Goal: Task Accomplishment & Management: Manage account settings

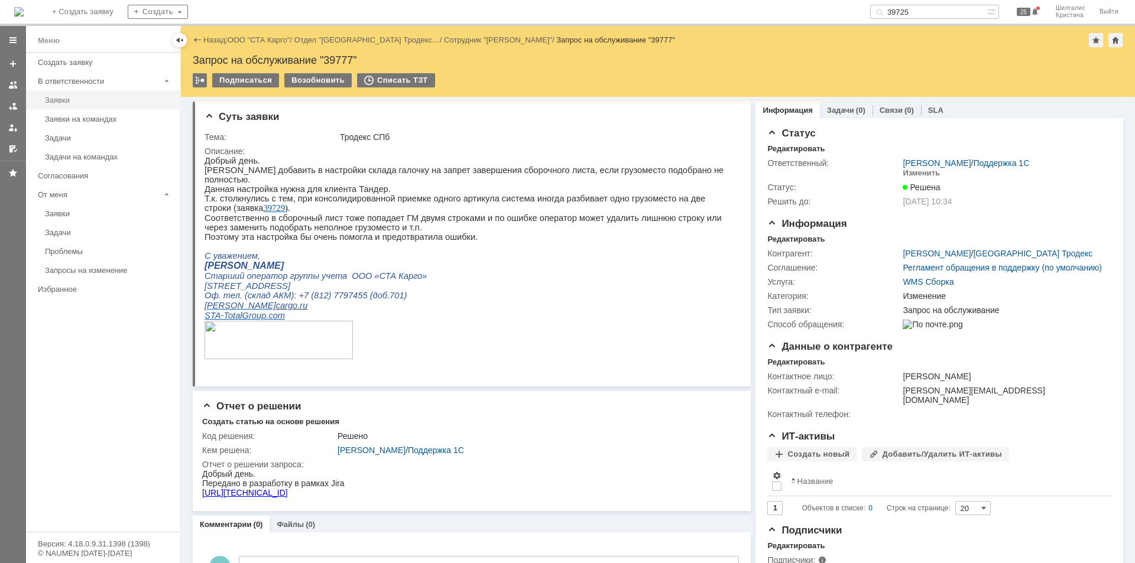
click at [67, 101] on div "Заявки" at bounding box center [109, 100] width 128 height 9
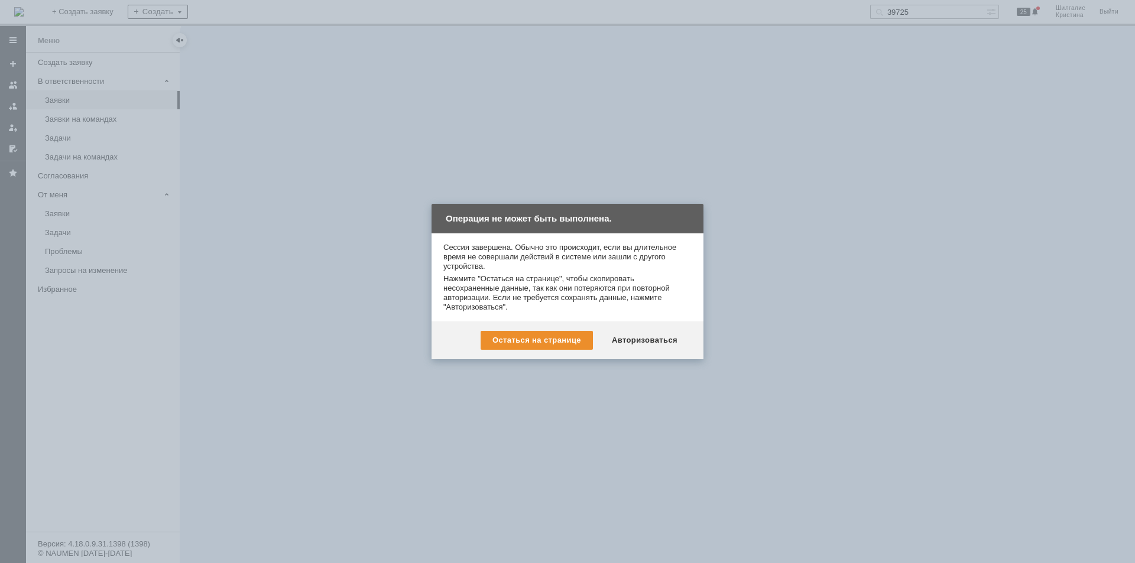
drag, startPoint x: 657, startPoint y: 342, endPoint x: 649, endPoint y: 343, distance: 8.4
click at [652, 343] on div "Авторизоваться" at bounding box center [644, 340] width 89 height 19
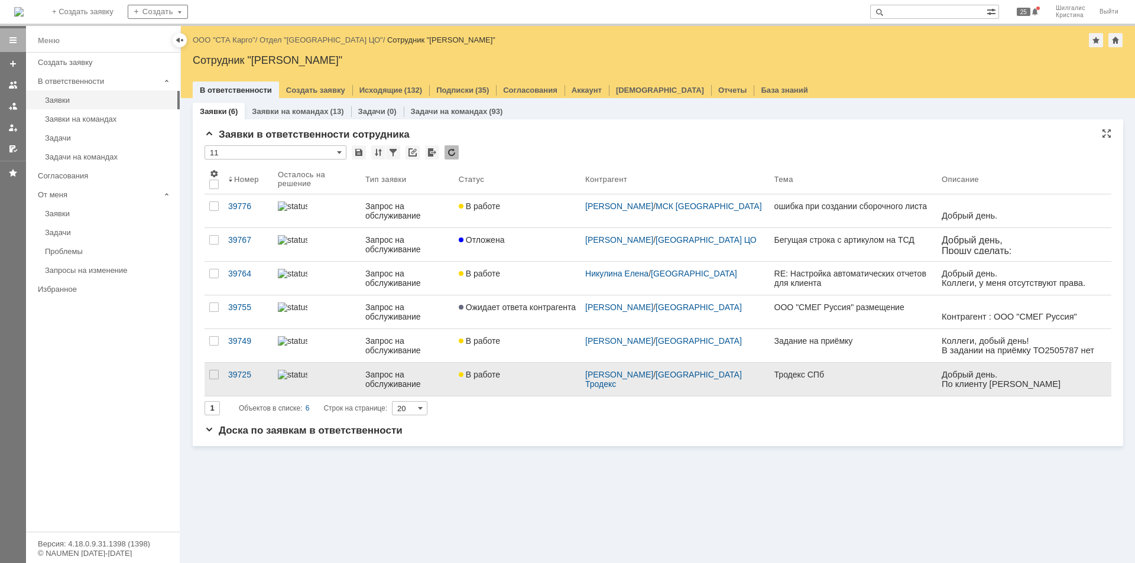
click at [500, 371] on span "В работе" at bounding box center [479, 374] width 41 height 9
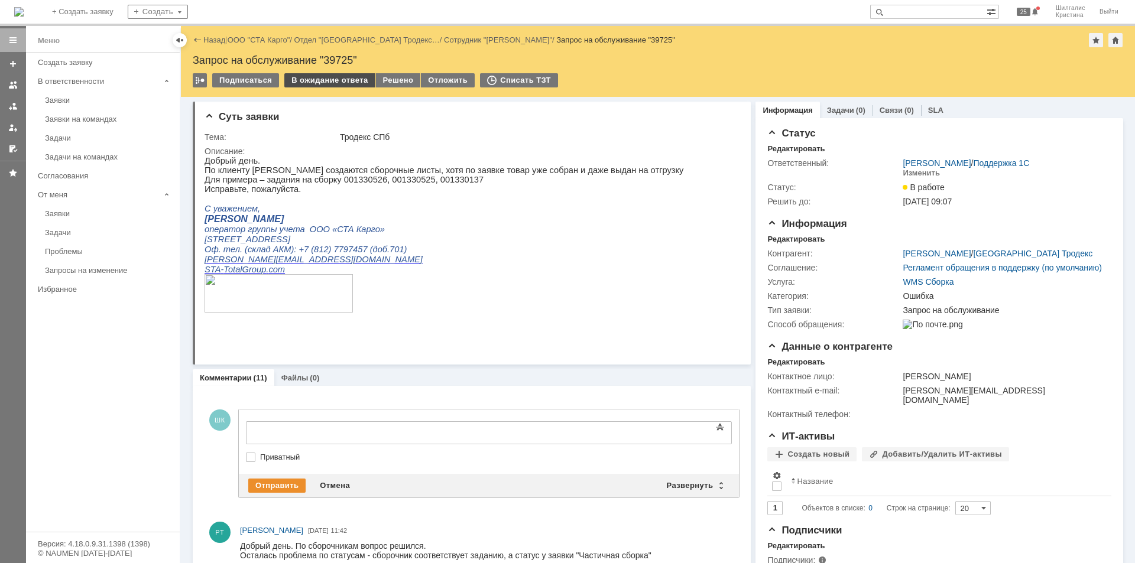
click at [325, 77] on div "В ожидание ответа" at bounding box center [329, 80] width 90 height 14
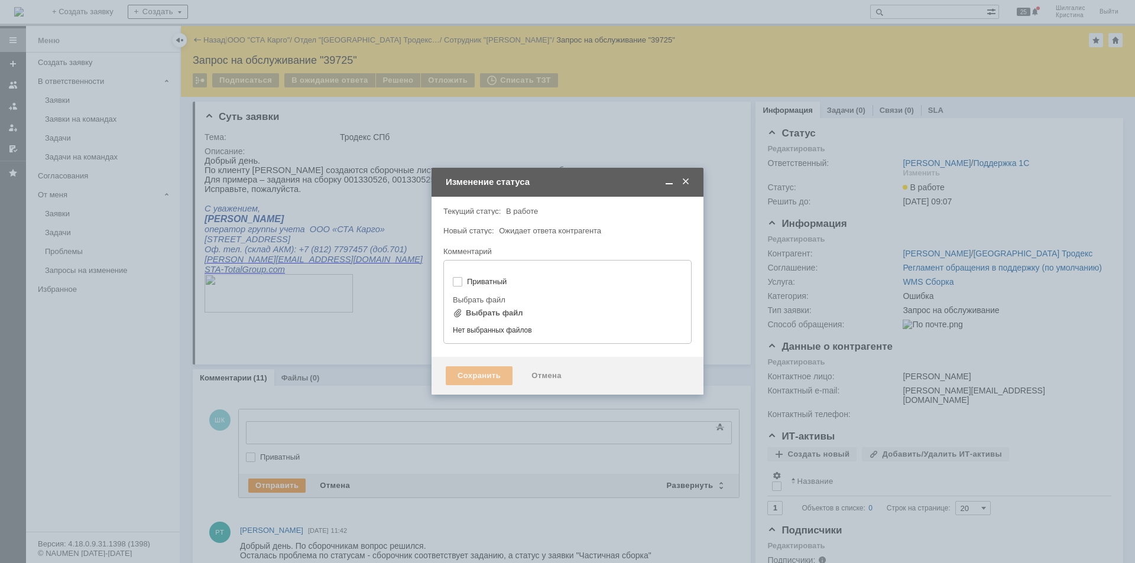
type input "[не указано]"
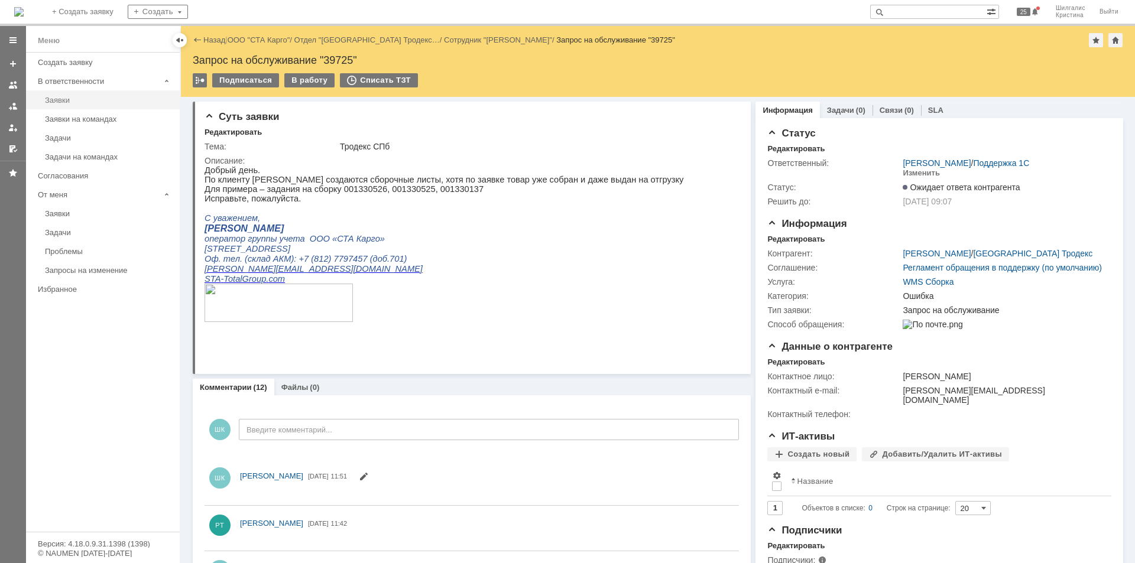
click at [98, 102] on div "Заявки" at bounding box center [109, 100] width 128 height 9
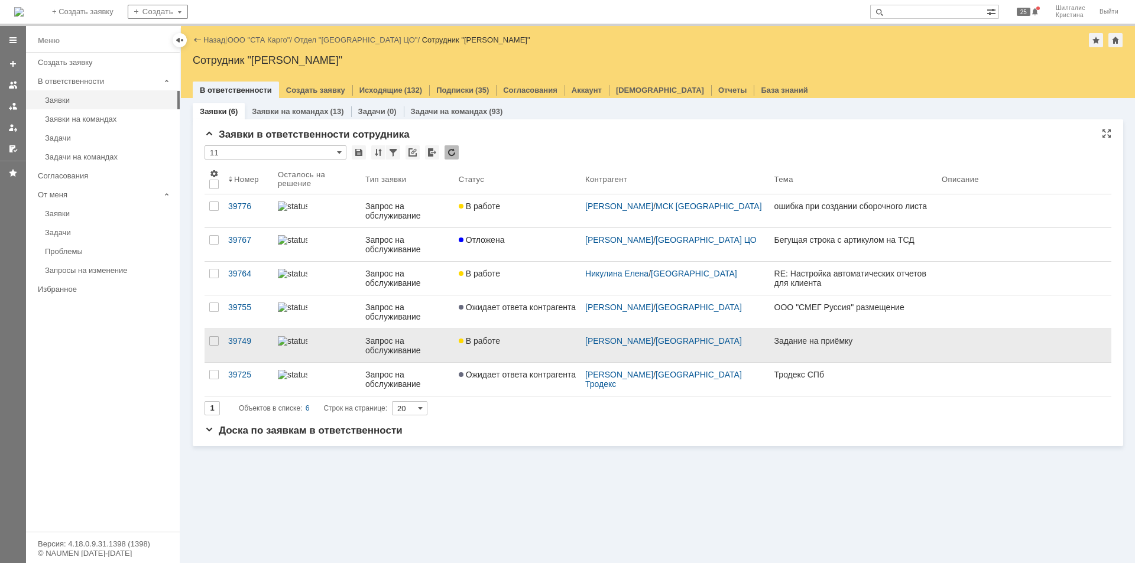
click at [514, 347] on link "В работе" at bounding box center [517, 345] width 126 height 33
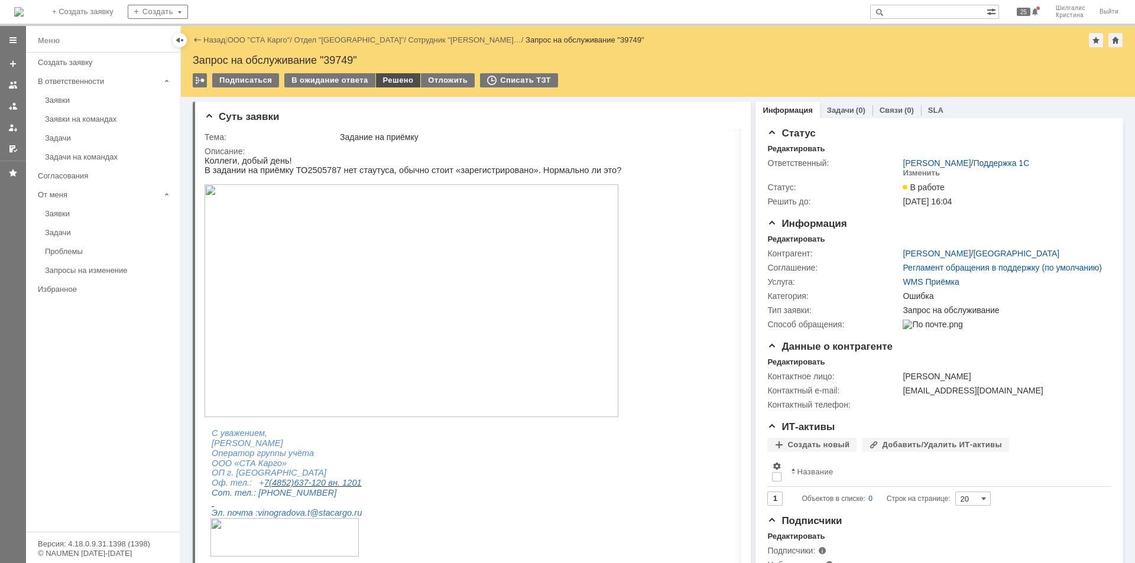
click at [387, 80] on div "Решено" at bounding box center [398, 80] width 45 height 14
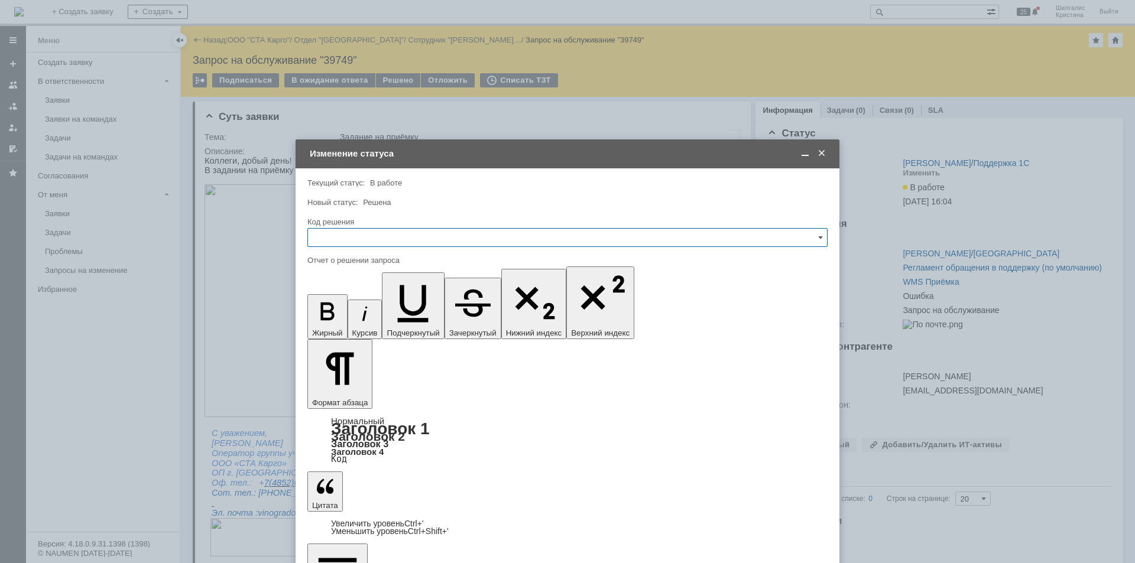
click at [395, 239] on input "text" at bounding box center [567, 237] width 520 height 19
click at [346, 398] on span "Решено" at bounding box center [567, 395] width 505 height 9
type input "Решено"
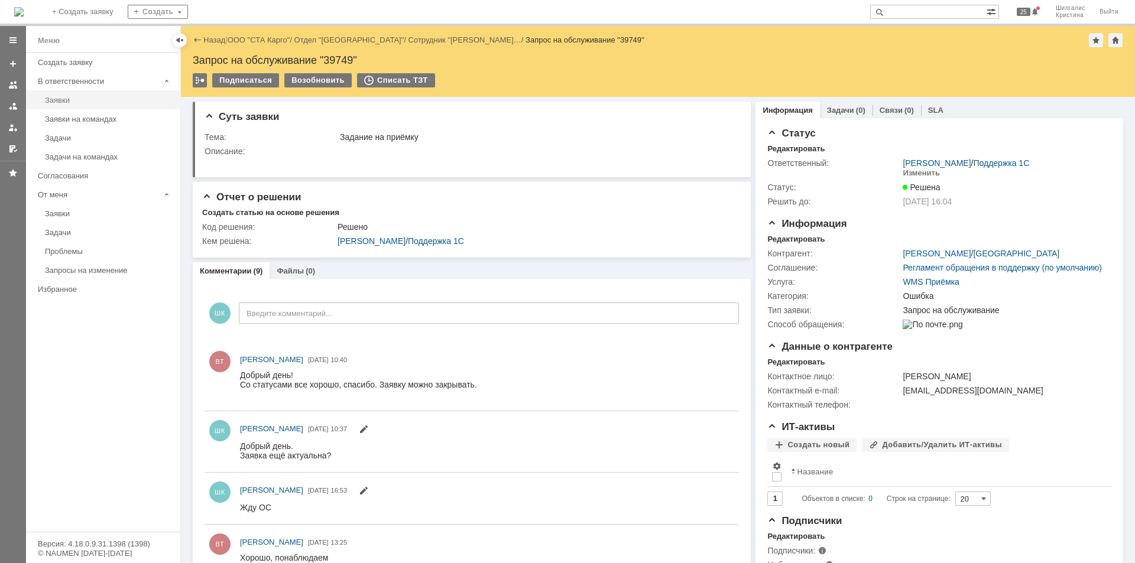
click at [58, 102] on div "Заявки" at bounding box center [109, 100] width 128 height 9
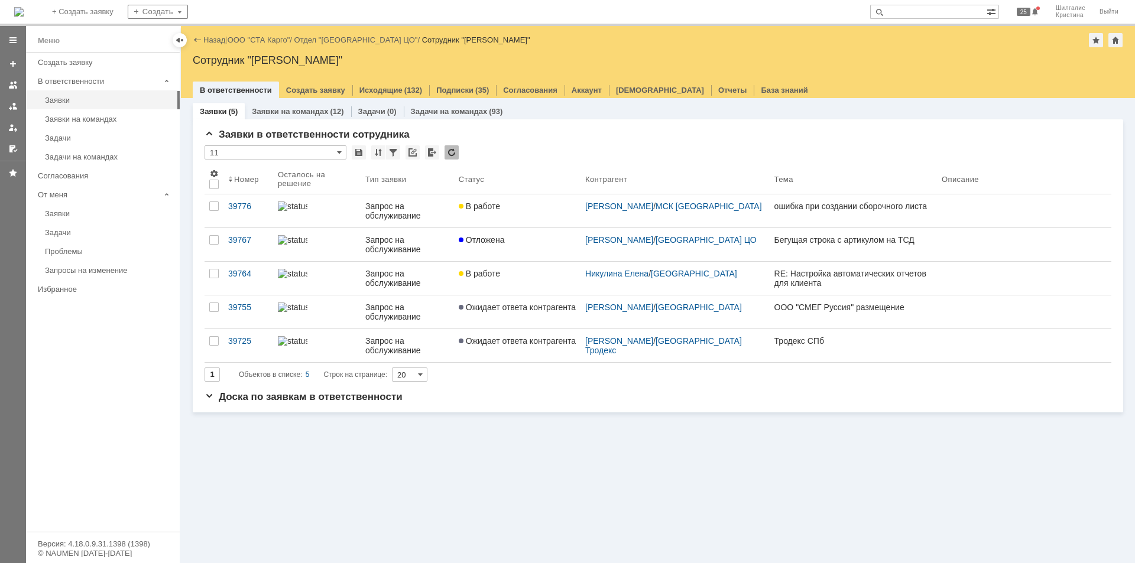
click at [512, 280] on link "В работе" at bounding box center [517, 278] width 126 height 33
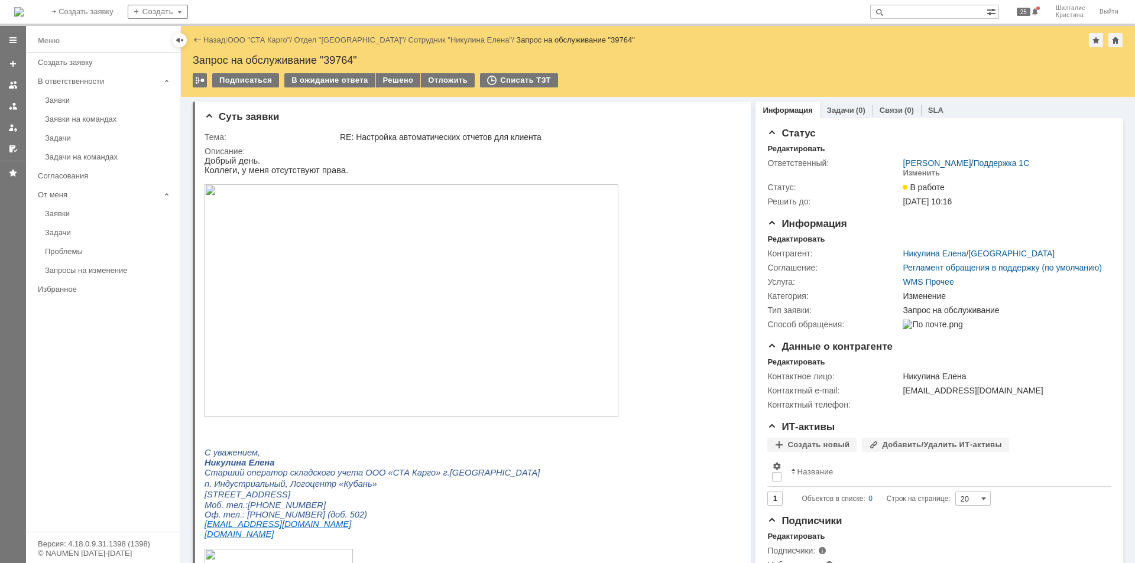
click at [342, 61] on div "Запрос на обслуживание "39764"" at bounding box center [658, 60] width 930 height 12
copy div "39764"
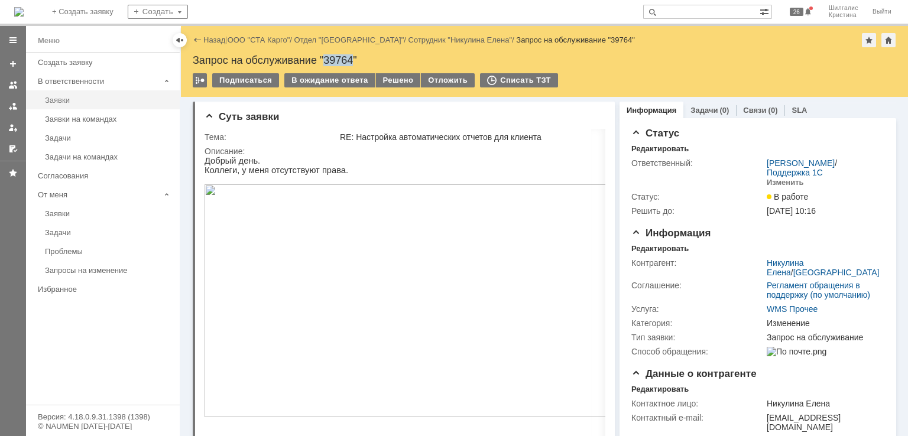
click at [79, 98] on div "Заявки" at bounding box center [109, 100] width 128 height 9
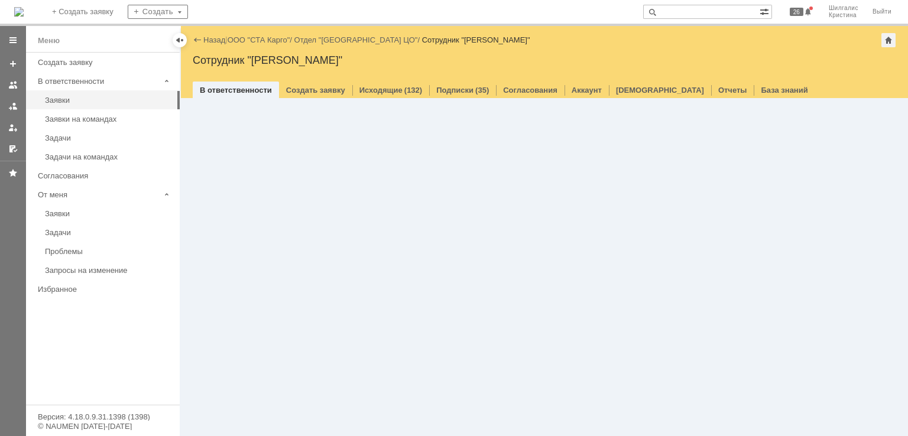
click at [689, 12] on input "text" at bounding box center [701, 12] width 116 height 14
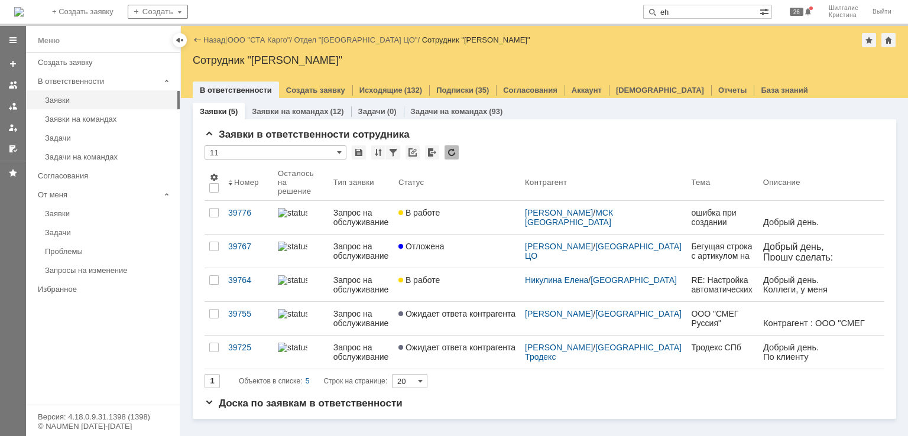
type input "e"
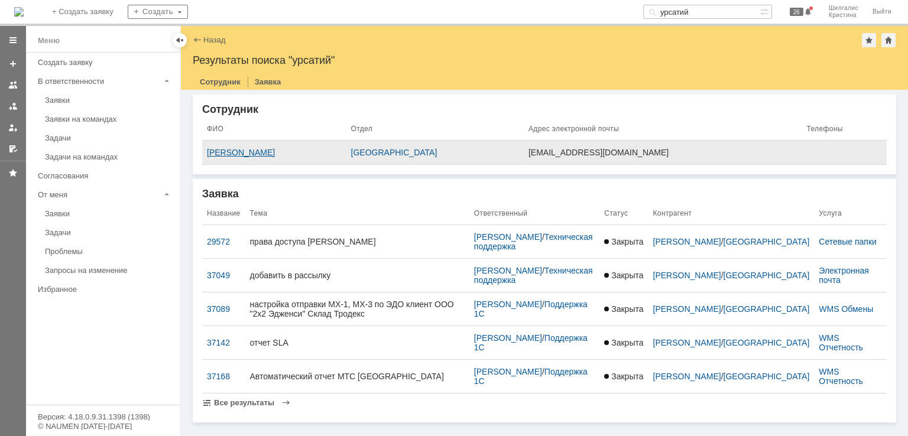
click at [339, 154] on div "[PERSON_NAME]" at bounding box center [274, 152] width 135 height 9
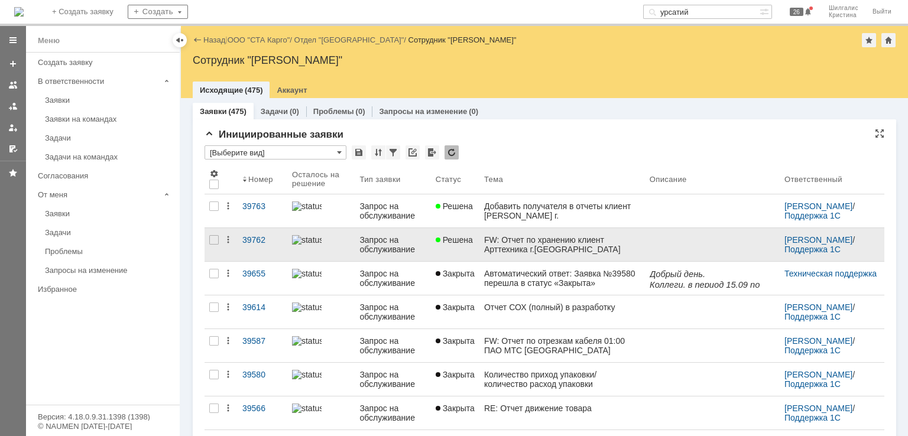
click at [544, 242] on div "FW: Отчет по хранению клиент Арттехника г.[GEOGRAPHIC_DATA]" at bounding box center [562, 244] width 156 height 19
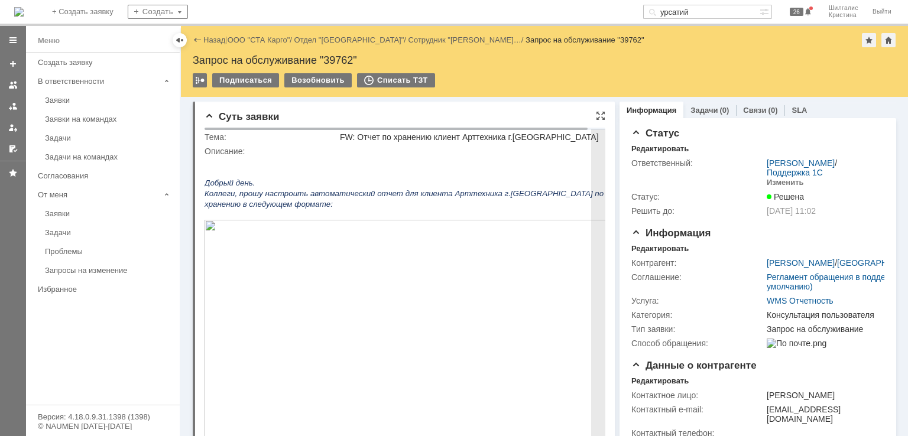
click at [411, 258] on img at bounding box center [411, 360] width 414 height 280
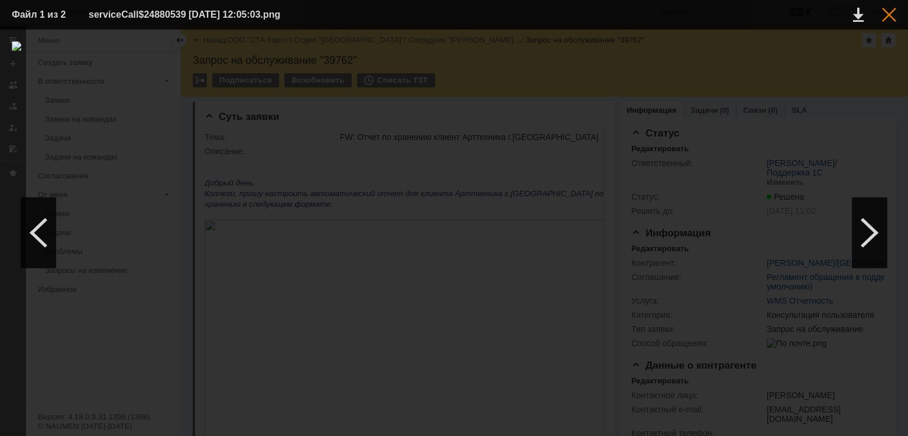
click at [892, 18] on div at bounding box center [889, 15] width 14 height 14
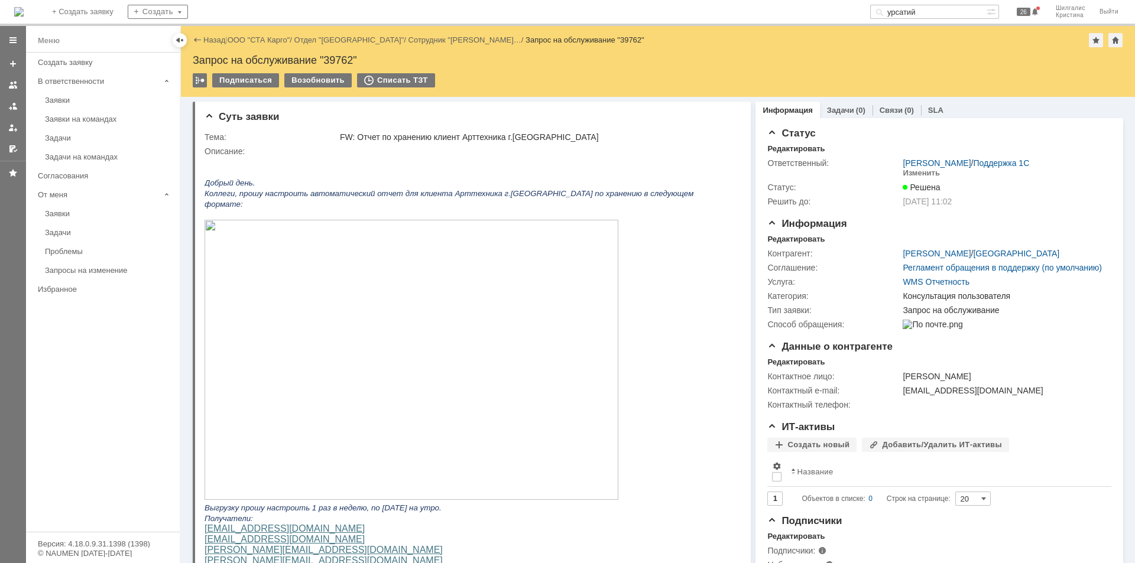
drag, startPoint x: 827, startPoint y: 0, endPoint x: 815, endPoint y: -2, distance: 12.1
click at [815, 0] on html "Идет загрузка, пожалуйста, подождите. На домашнюю + Создать заявку Создать урса…" at bounding box center [567, 281] width 1135 height 563
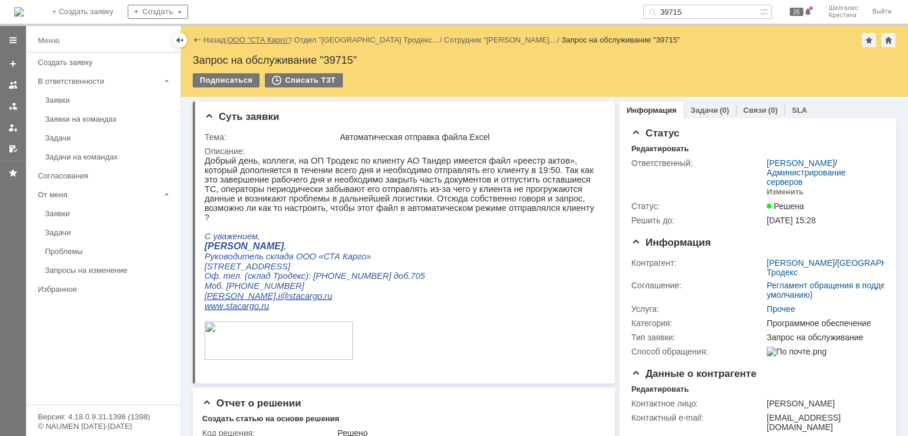
click at [274, 38] on link "ООО "СТА Карго"" at bounding box center [259, 39] width 63 height 9
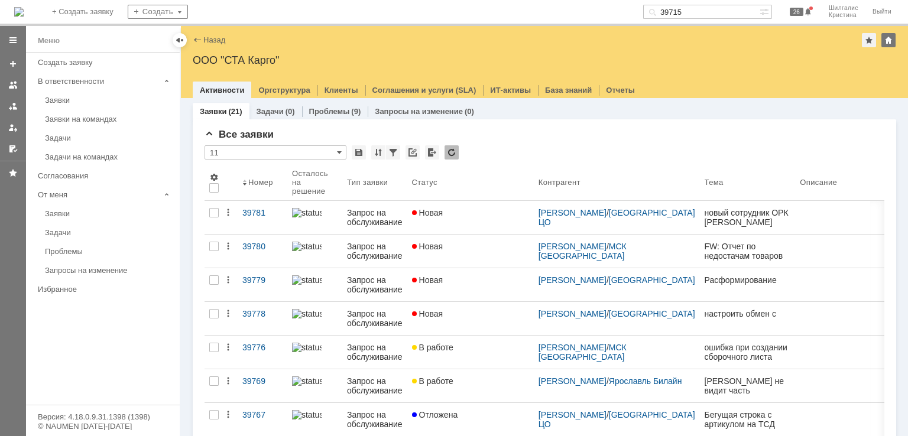
click at [703, 12] on input "39715" at bounding box center [701, 12] width 116 height 14
type input "урсатий"
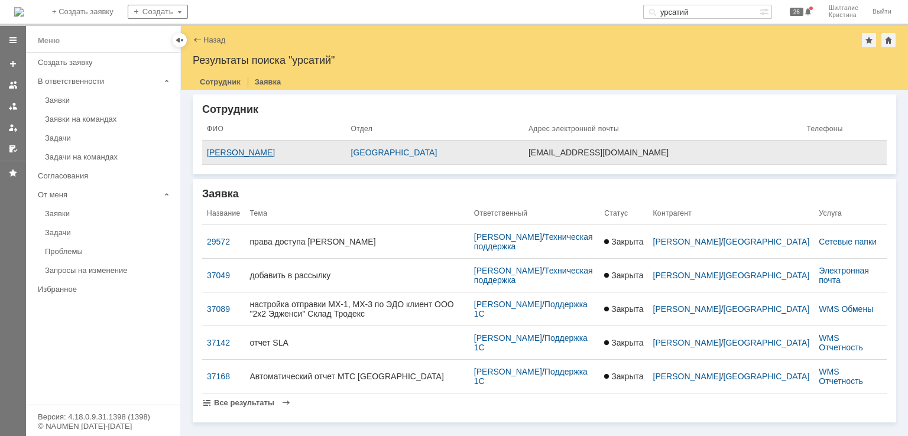
click at [285, 152] on div "[PERSON_NAME]" at bounding box center [274, 152] width 135 height 9
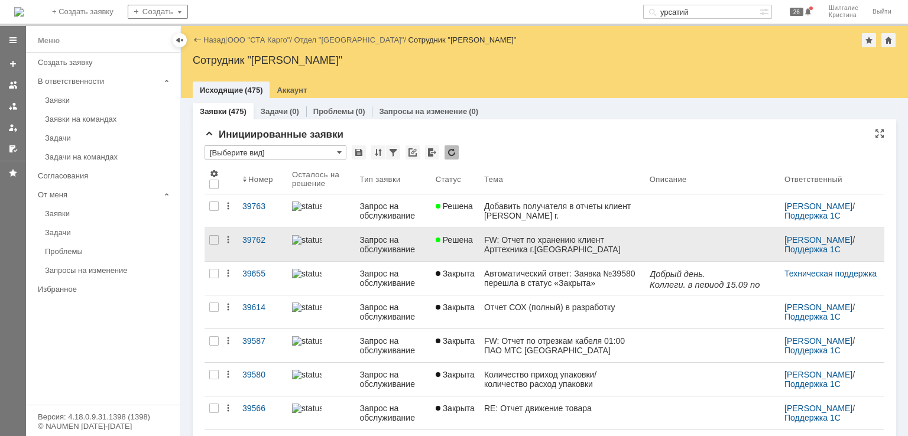
click at [473, 235] on span "Решена" at bounding box center [454, 239] width 37 height 9
